Goal: Information Seeking & Learning: Learn about a topic

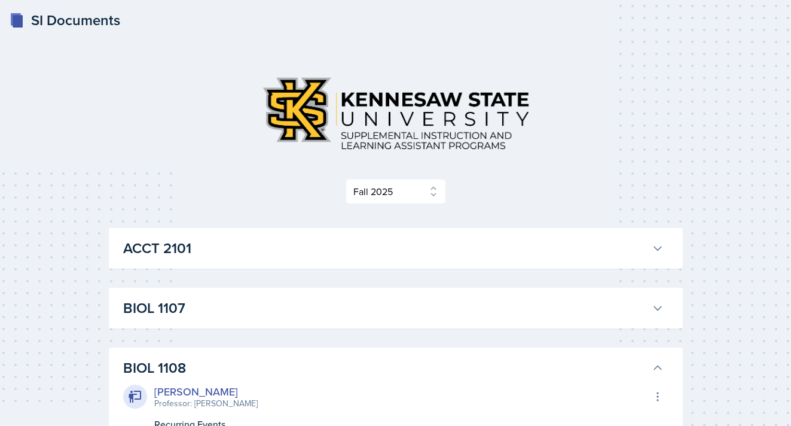
select select "2bed604d-1099-4043-b1bc-2365e8740244"
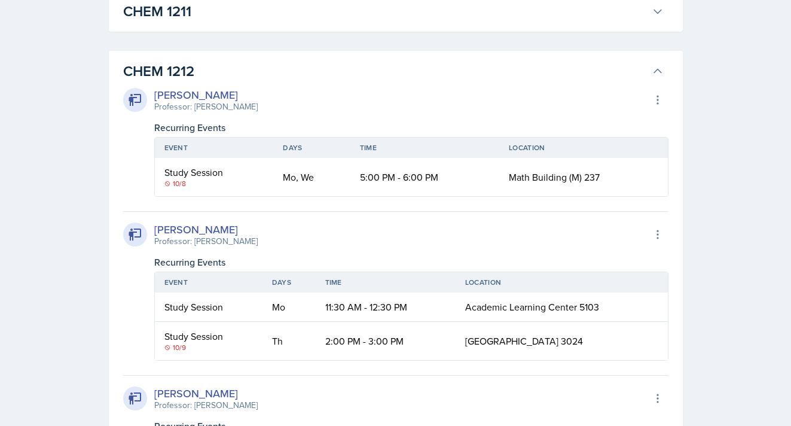
scroll to position [1202, 0]
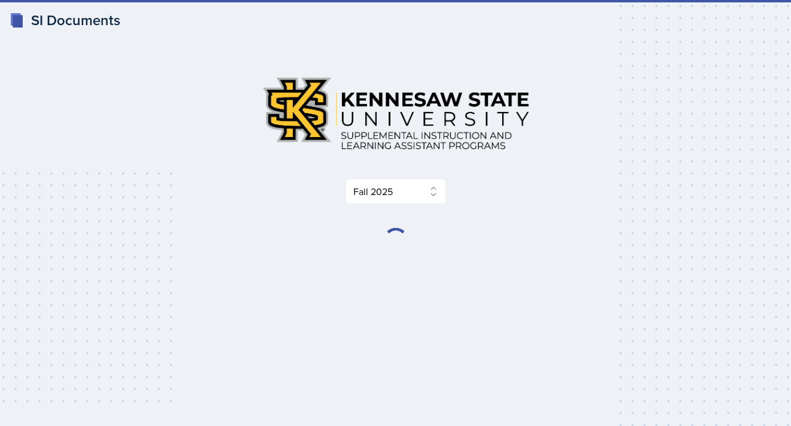
select select "2bed604d-1099-4043-b1bc-2365e8740244"
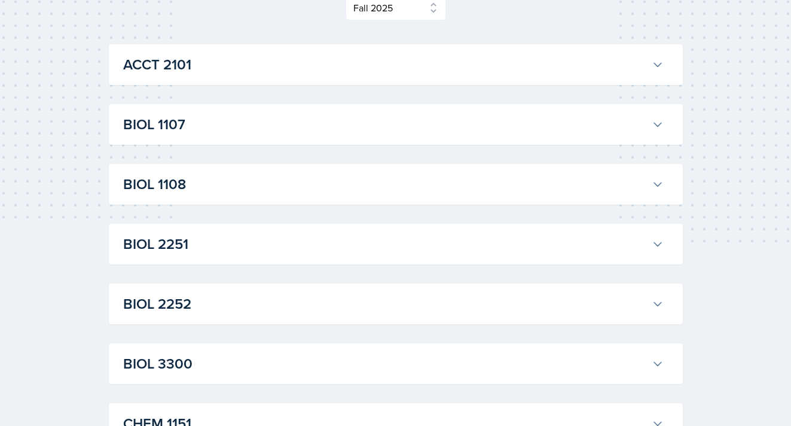
scroll to position [224, 0]
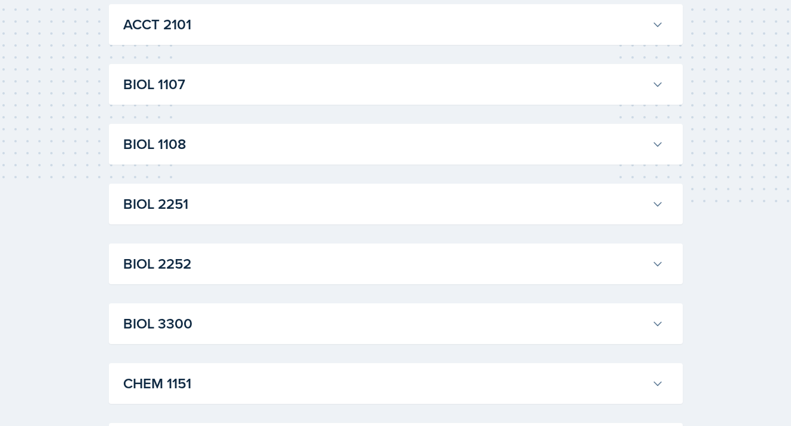
click at [235, 143] on h3 "BIOL 1108" at bounding box center [385, 144] width 524 height 22
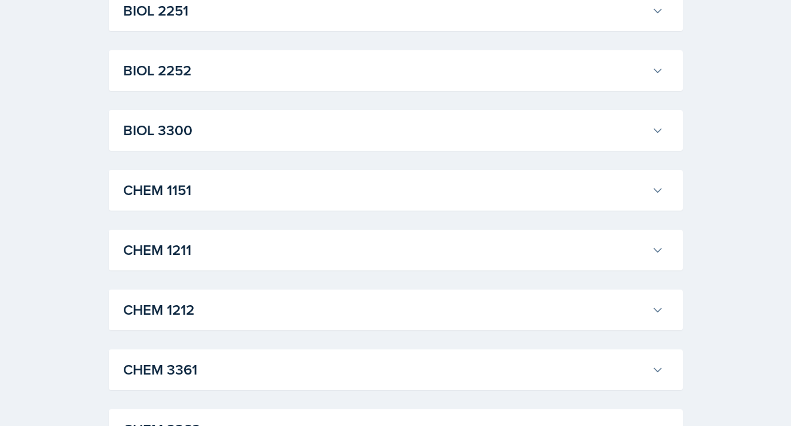
scroll to position [600, 0]
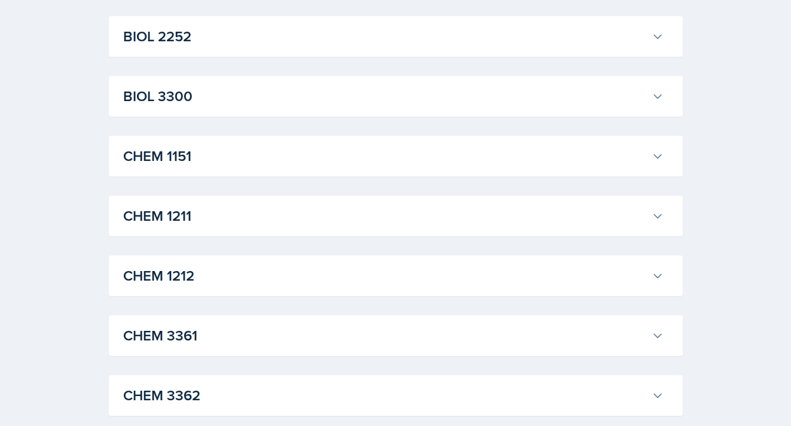
click at [220, 102] on h3 "BIOL 3300" at bounding box center [385, 96] width 524 height 22
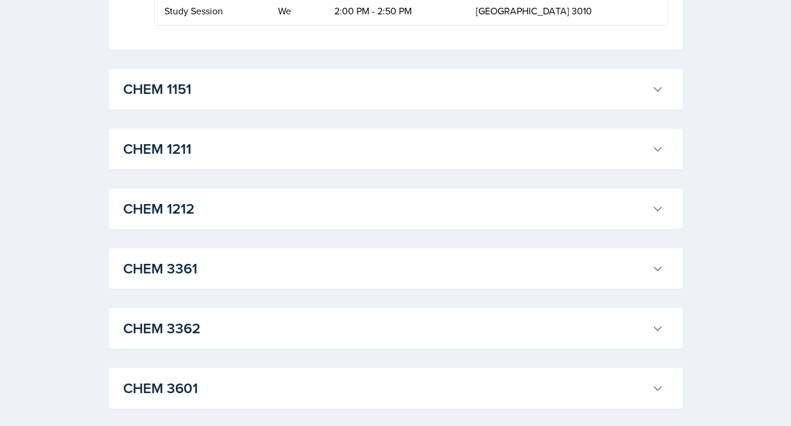
scroll to position [1071, 0]
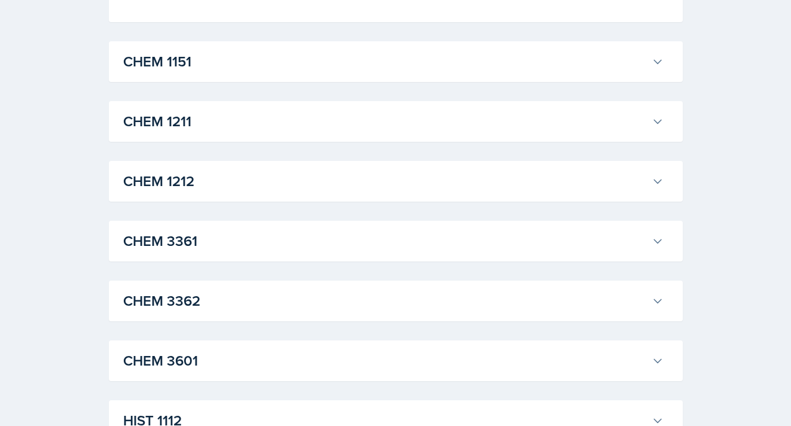
click at [216, 193] on button "CHEM 1212" at bounding box center [393, 181] width 545 height 26
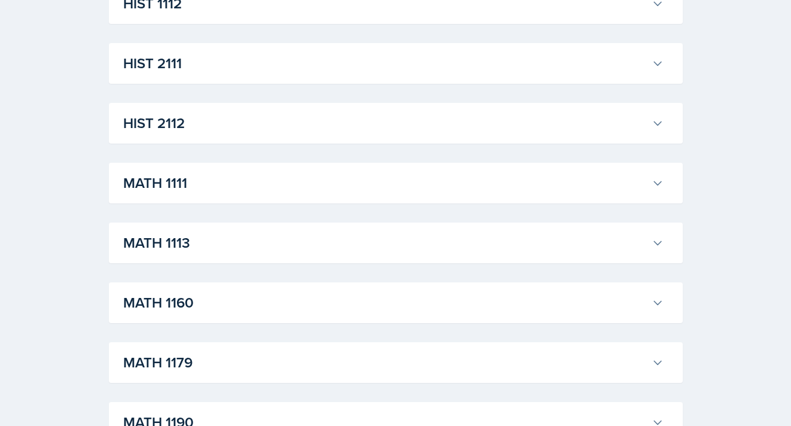
scroll to position [1931, 0]
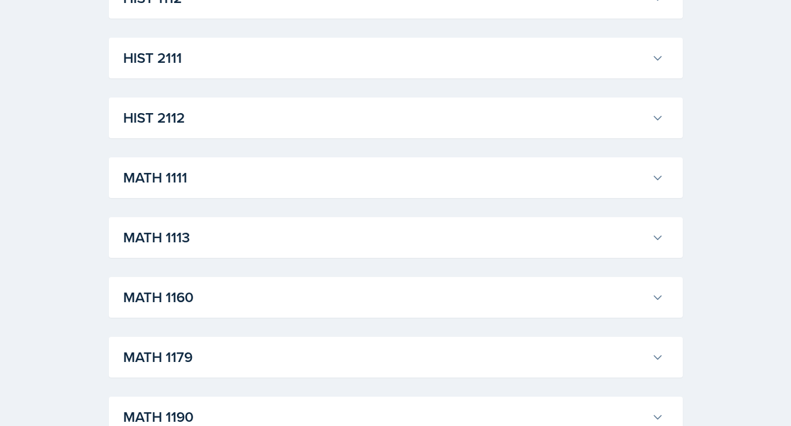
click at [196, 236] on h3 "MATH 1113" at bounding box center [385, 238] width 524 height 22
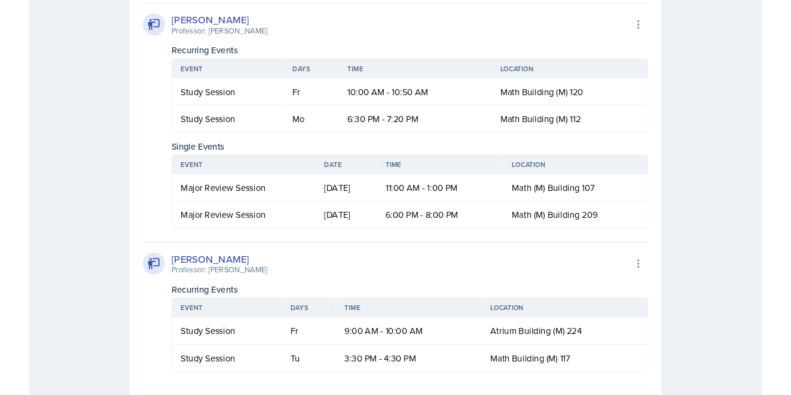
scroll to position [2918, 0]
